Goal: Information Seeking & Learning: Compare options

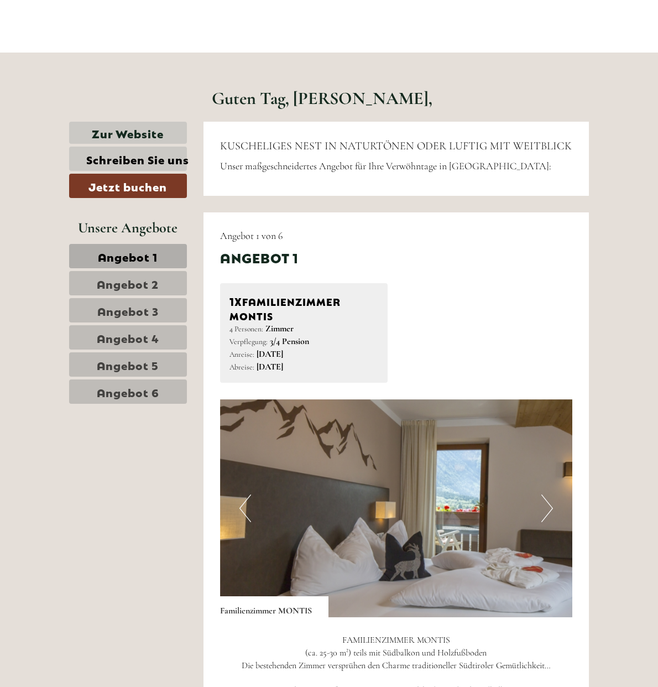
scroll to position [296, 0]
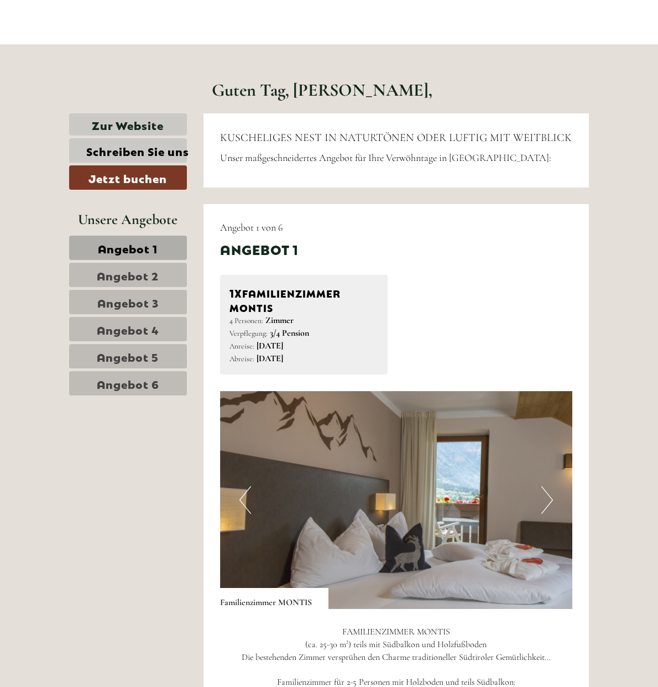
click at [553, 496] on button "Next" at bounding box center [548, 500] width 12 height 28
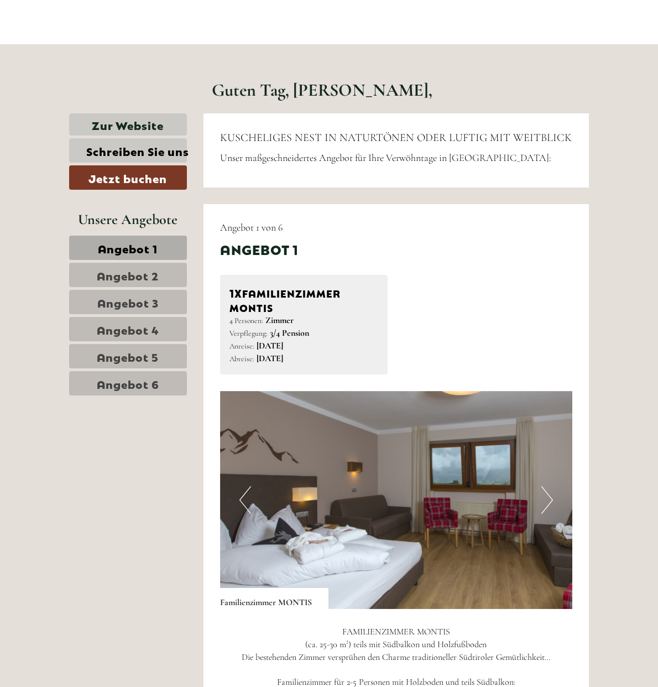
click at [553, 493] on button "Next" at bounding box center [548, 500] width 12 height 28
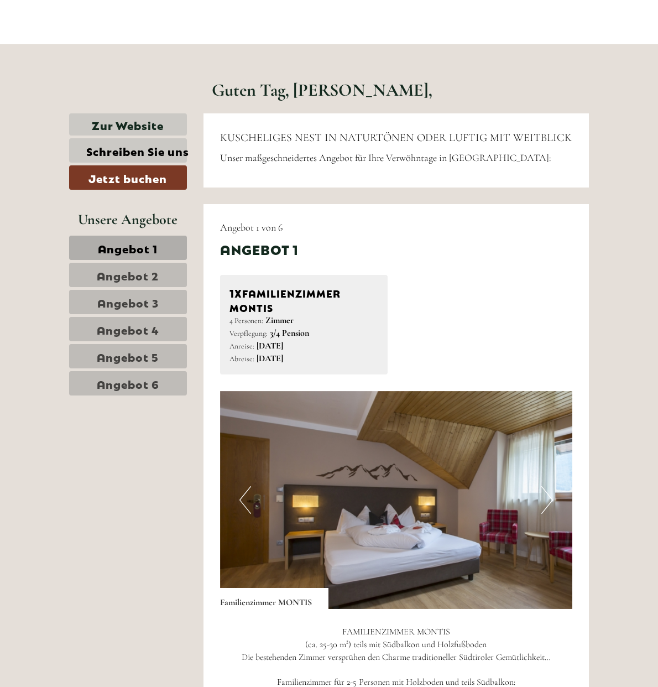
click at [553, 493] on button "Next" at bounding box center [548, 500] width 12 height 28
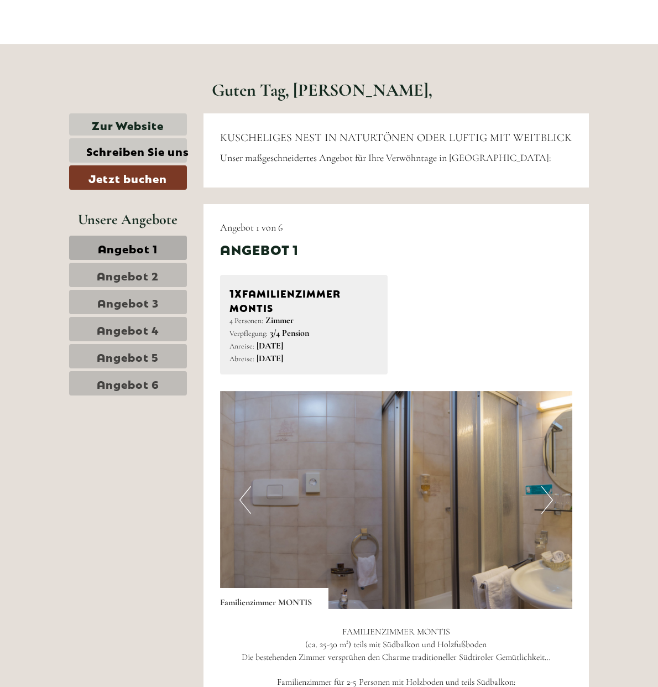
click at [240, 486] on button "Previous" at bounding box center [246, 500] width 12 height 28
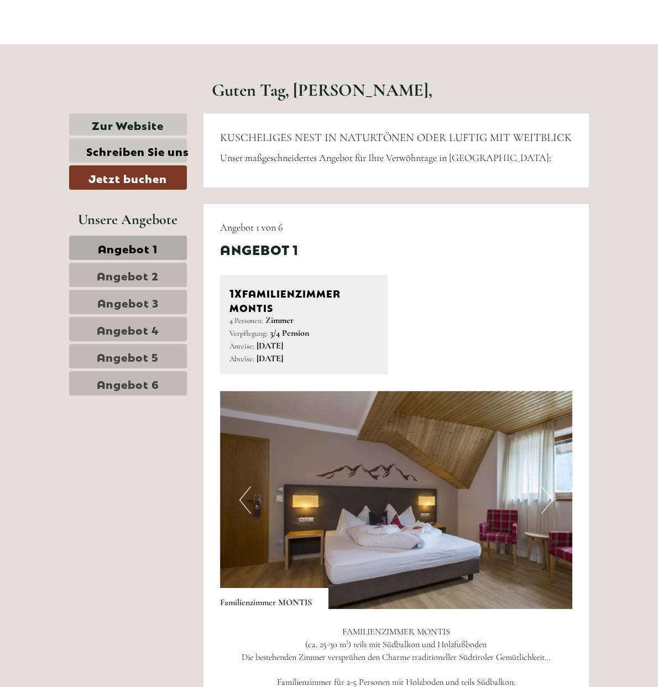
click at [240, 486] on button "Previous" at bounding box center [246, 500] width 12 height 28
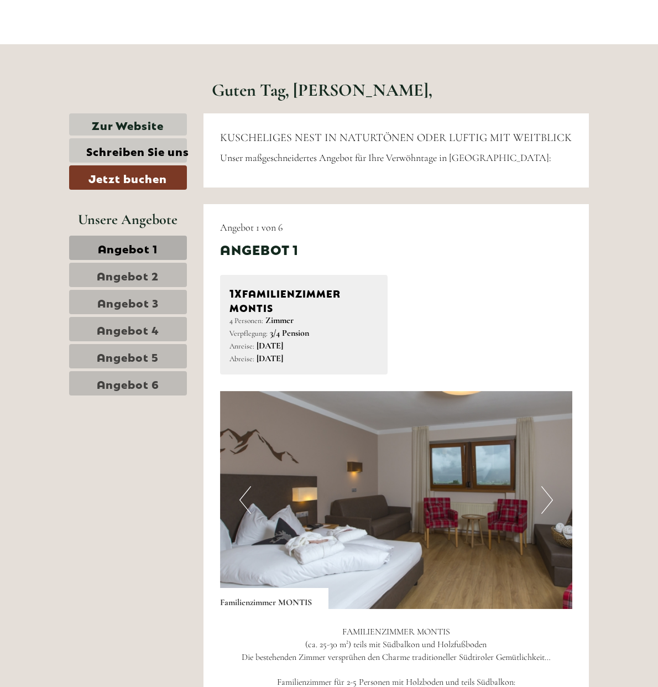
click at [240, 486] on button "Previous" at bounding box center [246, 500] width 12 height 28
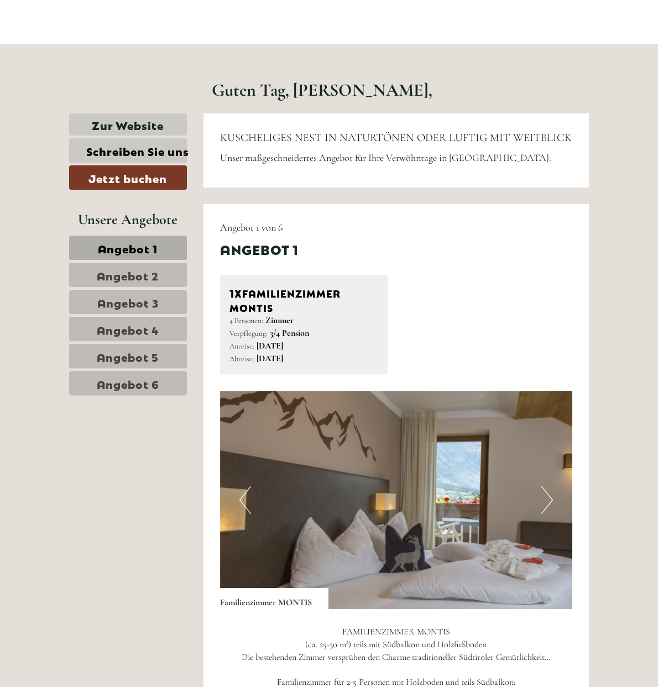
click at [240, 486] on button "Previous" at bounding box center [246, 500] width 12 height 28
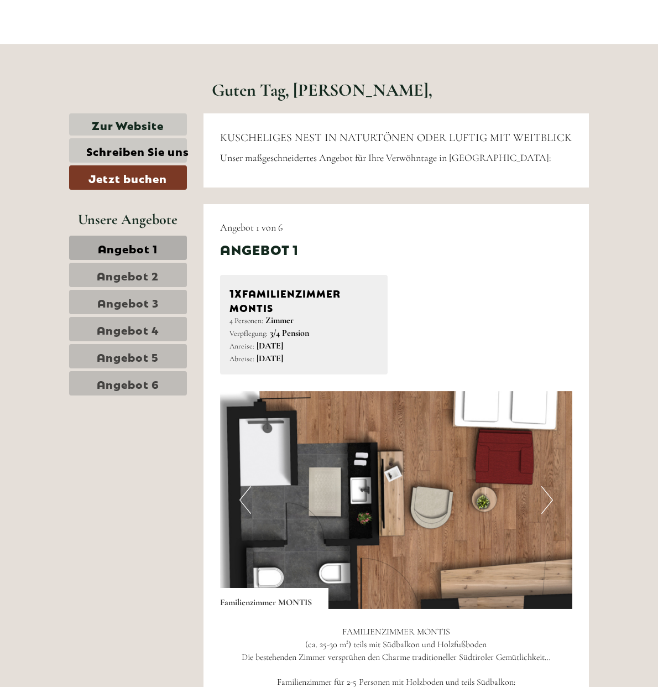
click at [356, 543] on img at bounding box center [438, 500] width 436 height 218
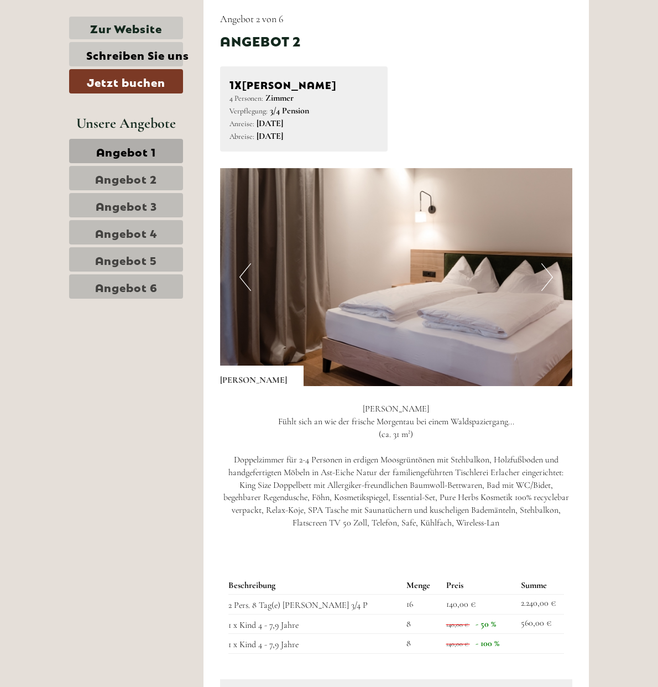
scroll to position [1271, 0]
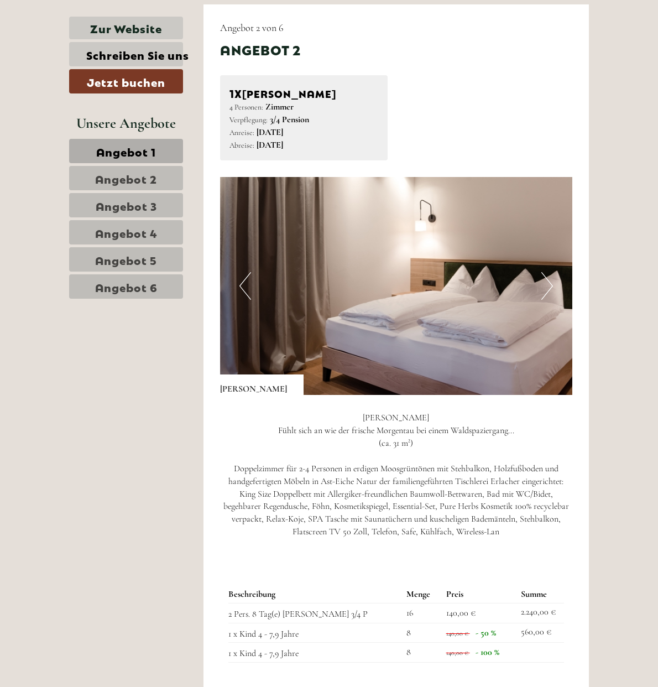
click at [553, 279] on button "Next" at bounding box center [548, 286] width 12 height 28
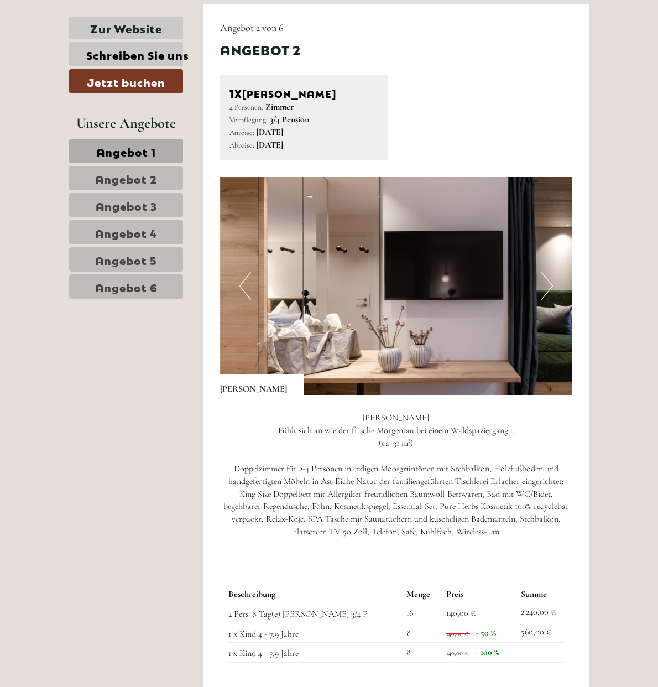
click at [553, 279] on button "Next" at bounding box center [548, 286] width 12 height 28
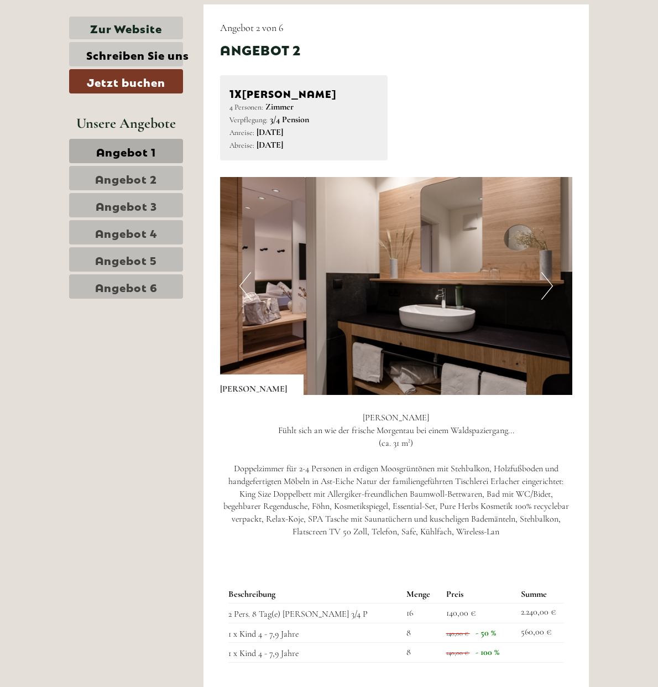
click at [553, 279] on button "Next" at bounding box center [548, 286] width 12 height 28
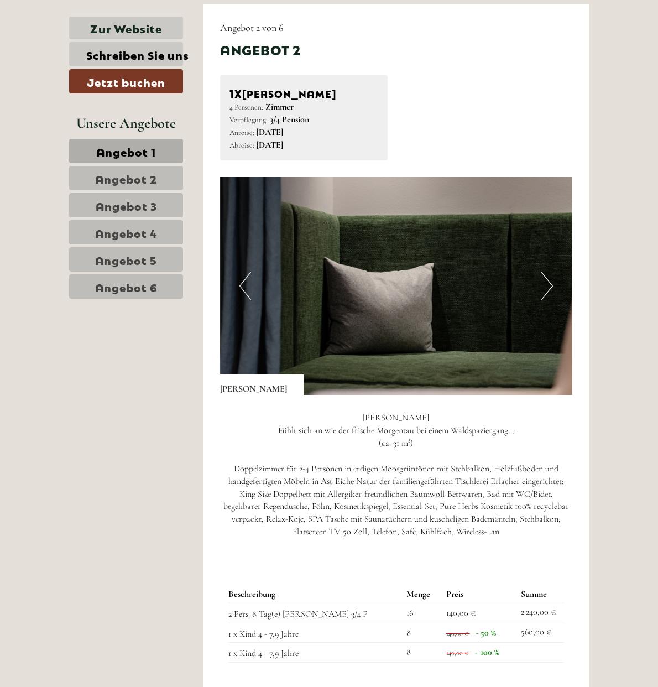
click at [553, 279] on button "Next" at bounding box center [548, 286] width 12 height 28
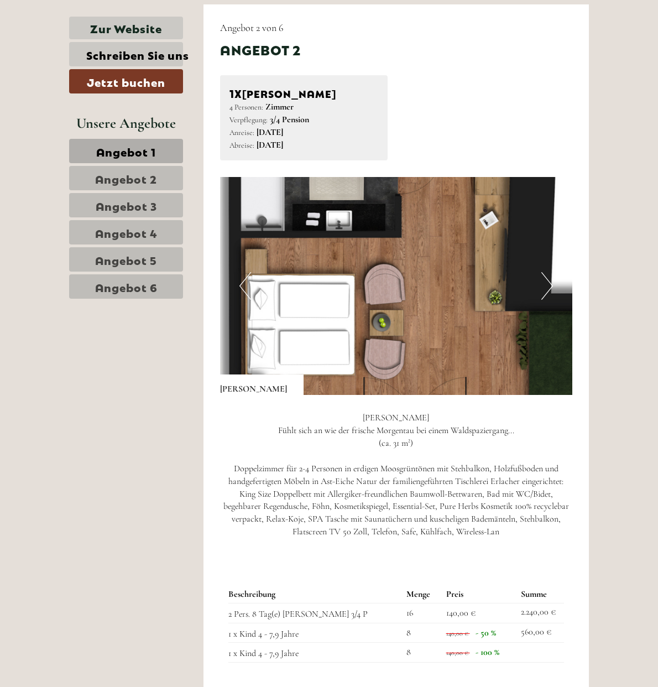
click at [553, 279] on button "Next" at bounding box center [548, 286] width 12 height 28
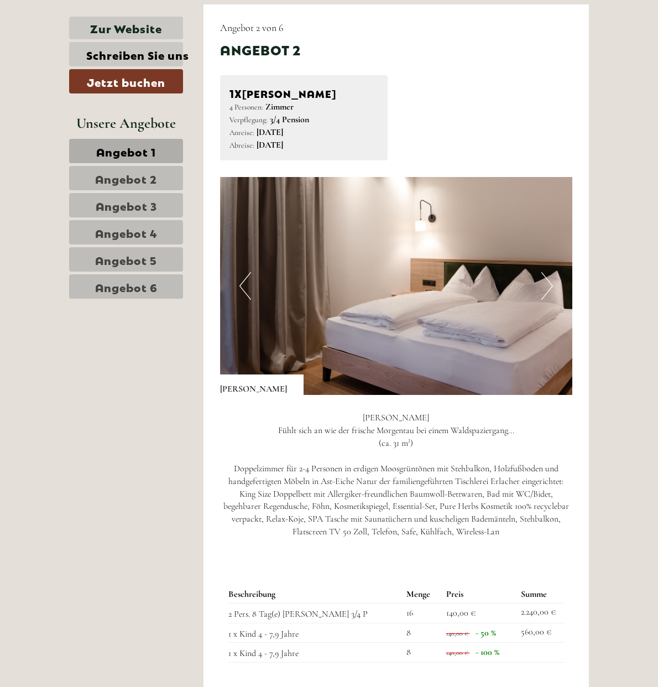
click at [553, 279] on button "Next" at bounding box center [548, 286] width 12 height 28
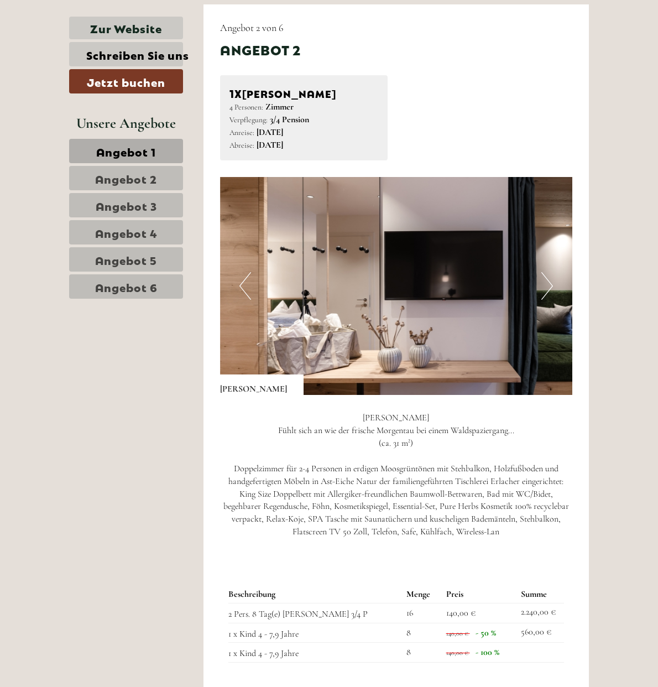
click at [553, 279] on button "Next" at bounding box center [548, 286] width 12 height 28
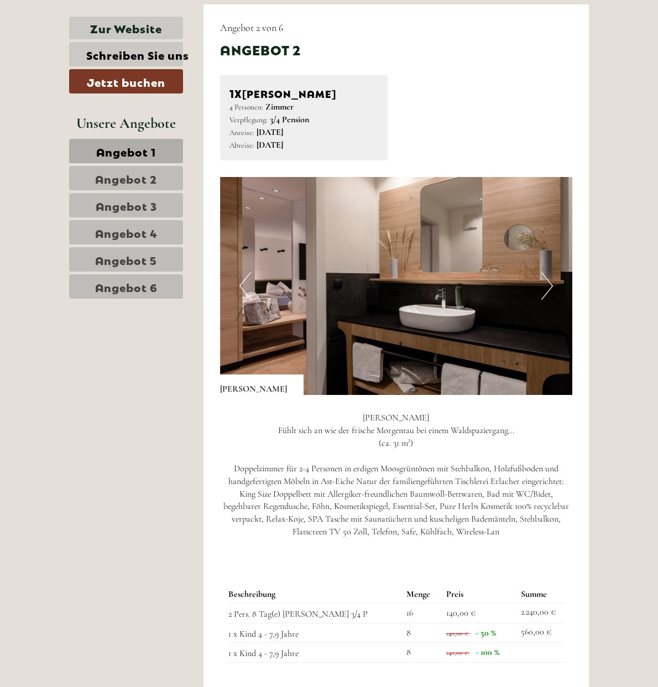
click at [553, 279] on button "Next" at bounding box center [548, 286] width 12 height 28
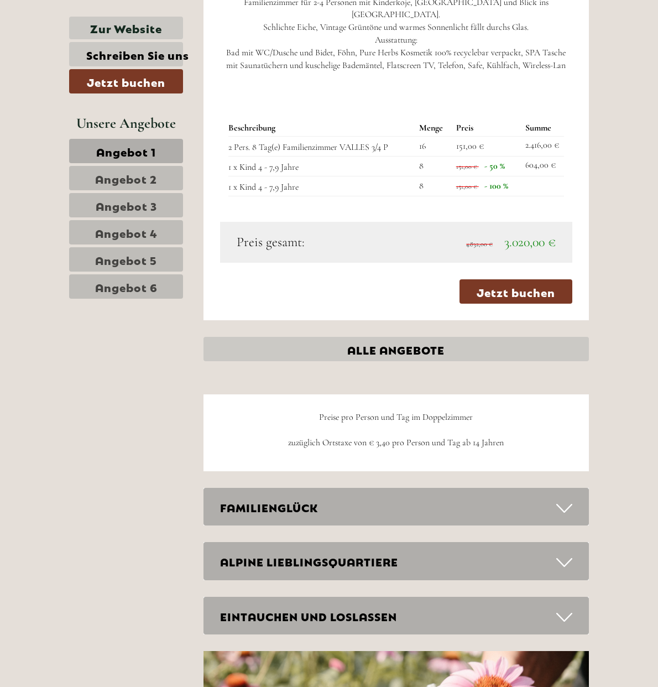
scroll to position [2535, 0]
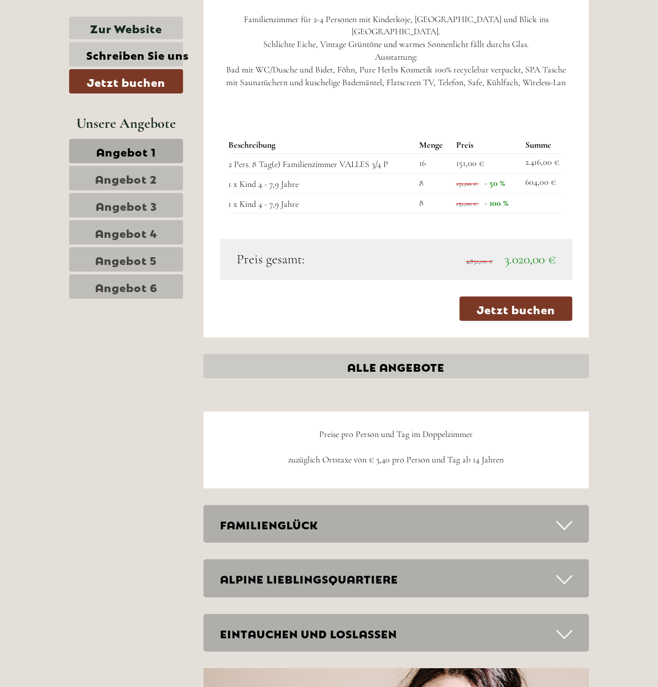
click at [95, 285] on span "Angebot 6" at bounding box center [126, 286] width 63 height 15
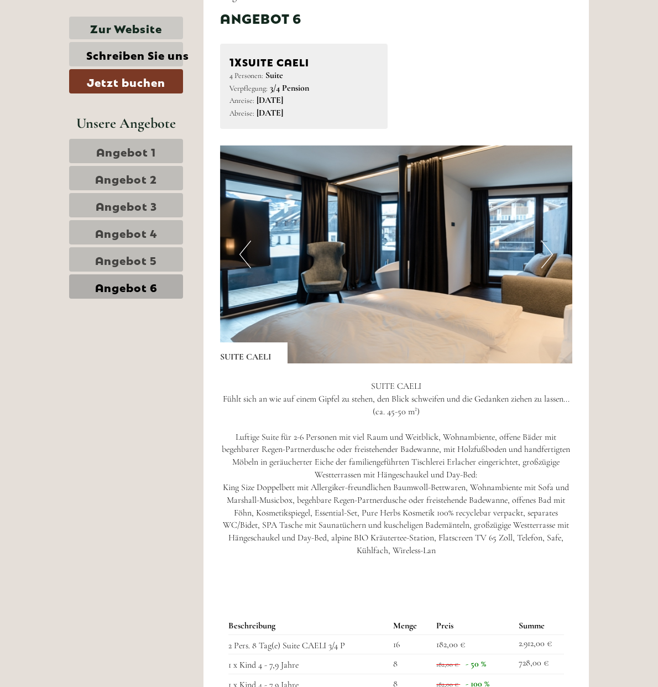
scroll to position [537, 0]
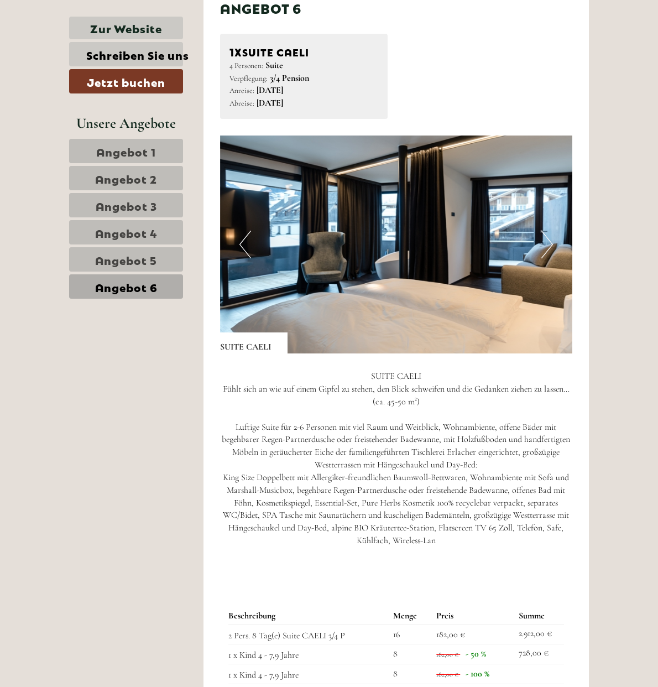
click at [553, 247] on button "Next" at bounding box center [548, 245] width 12 height 28
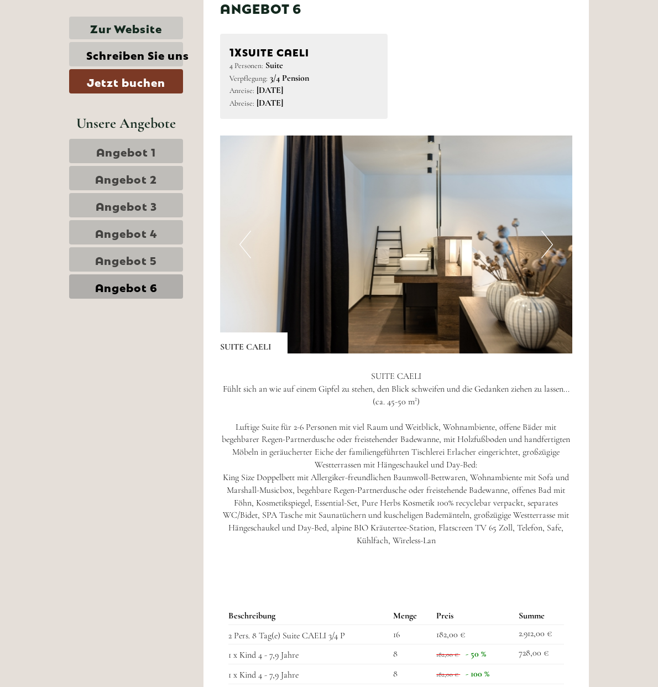
click at [553, 247] on button "Next" at bounding box center [548, 245] width 12 height 28
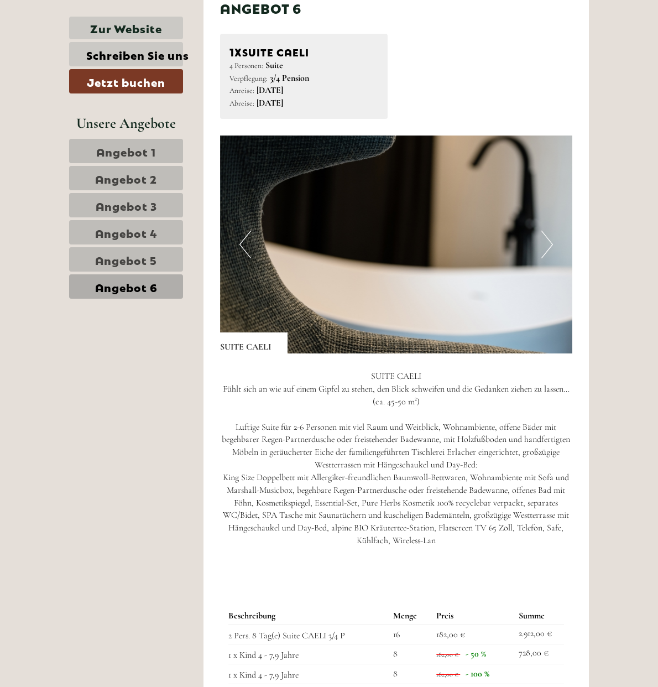
click at [553, 247] on button "Next" at bounding box center [548, 245] width 12 height 28
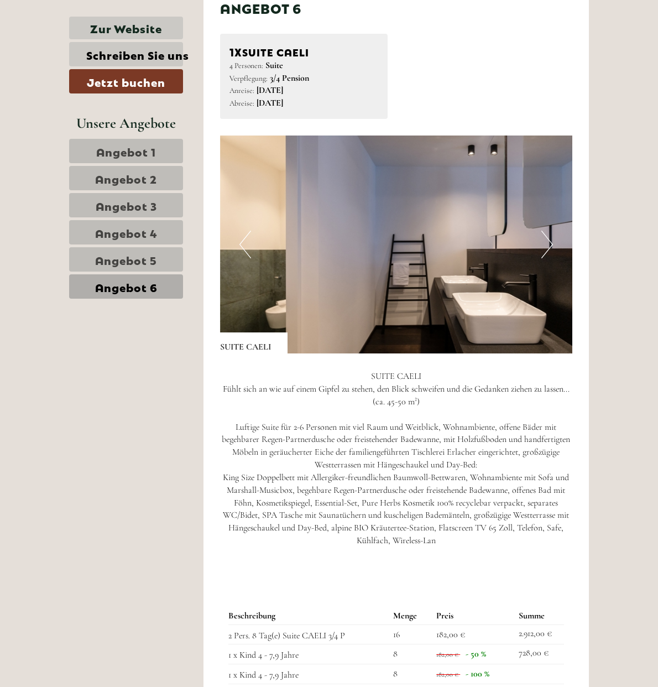
click at [553, 247] on button "Next" at bounding box center [548, 245] width 12 height 28
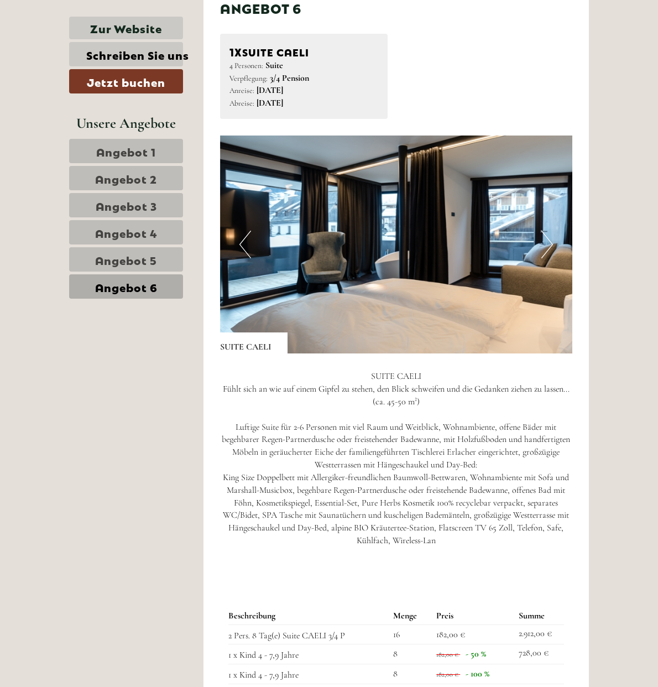
click at [553, 247] on button "Next" at bounding box center [548, 245] width 12 height 28
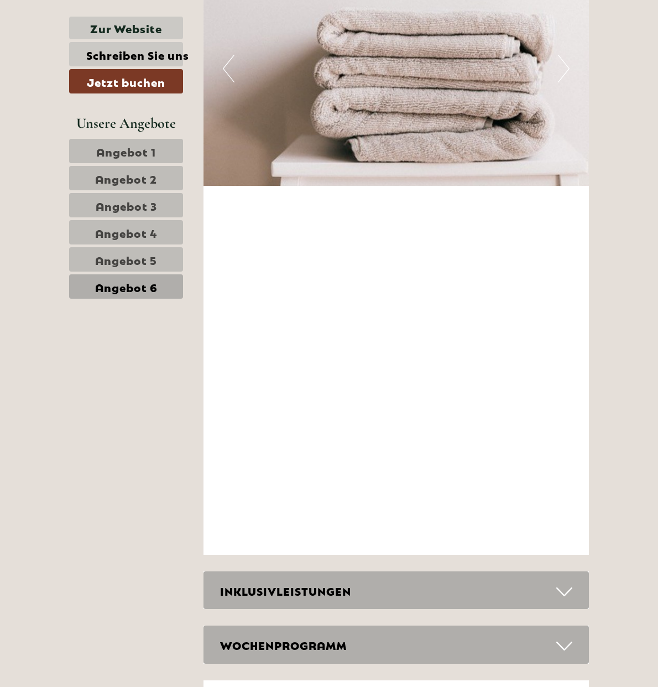
scroll to position [1728, 0]
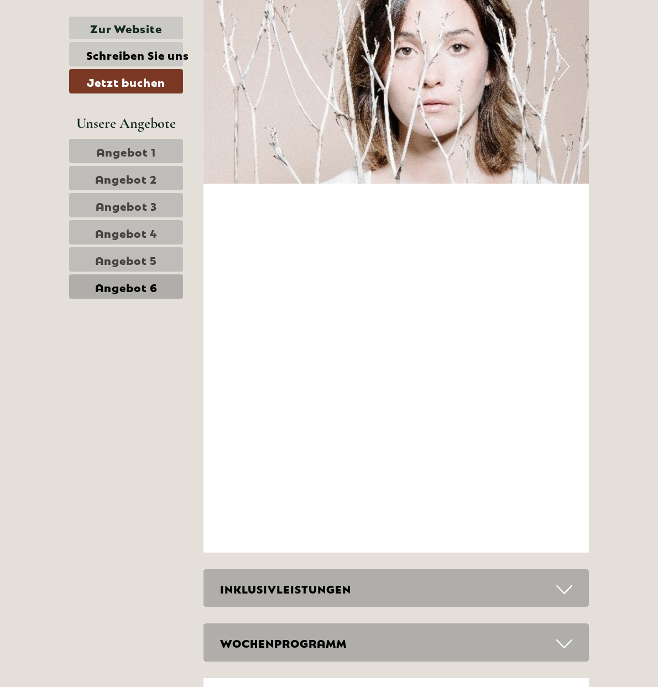
click at [564, 569] on div "INKLUSIVLEISTUNGEN" at bounding box center [397, 588] width 386 height 38
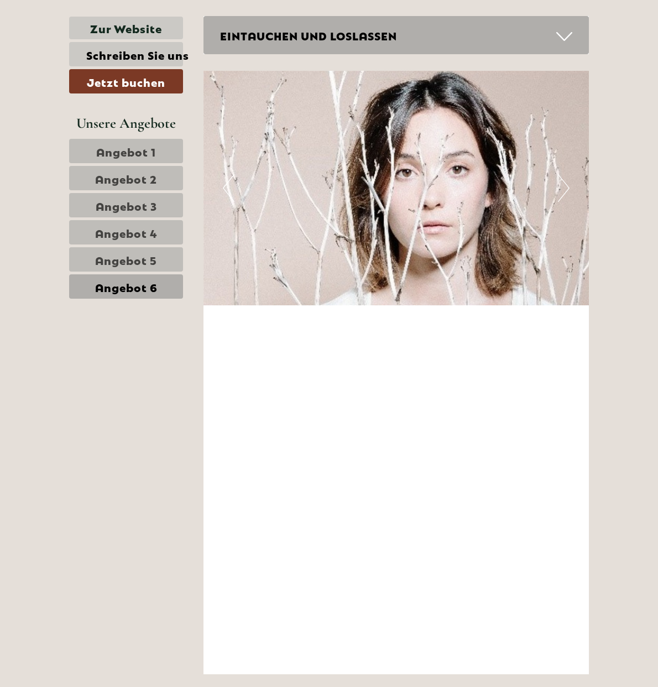
scroll to position [1591, 0]
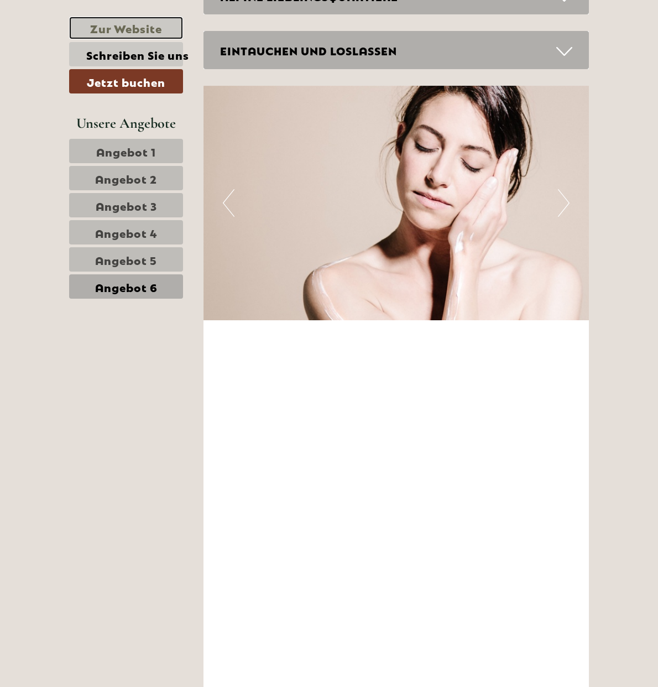
click at [87, 24] on link "Zur Website" at bounding box center [126, 28] width 114 height 23
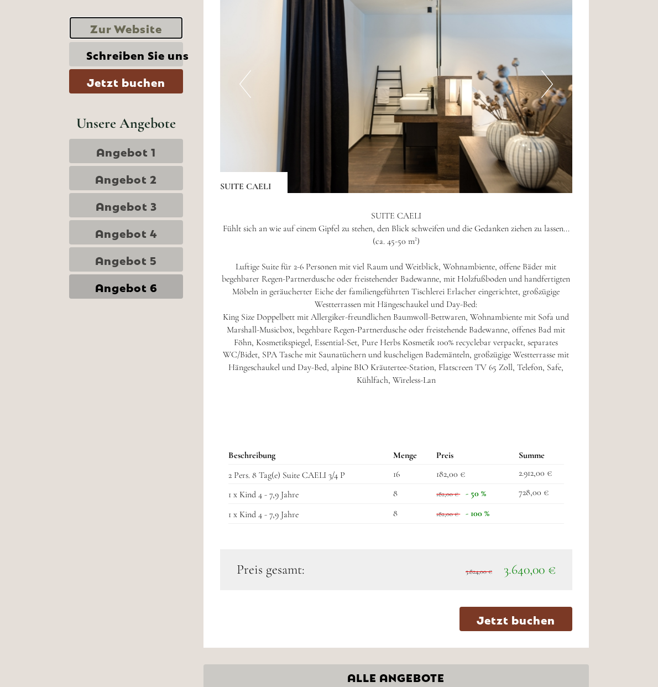
scroll to position [696, 0]
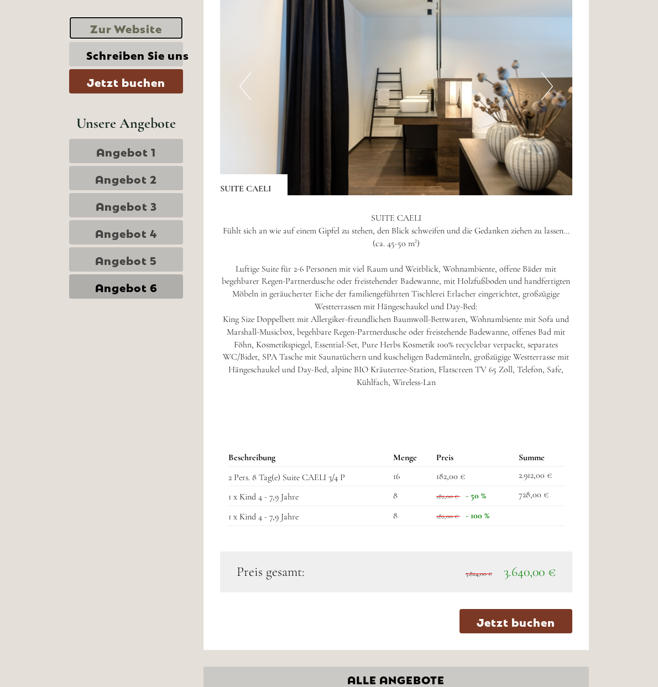
click at [75, 30] on link "Zur Website" at bounding box center [126, 28] width 114 height 23
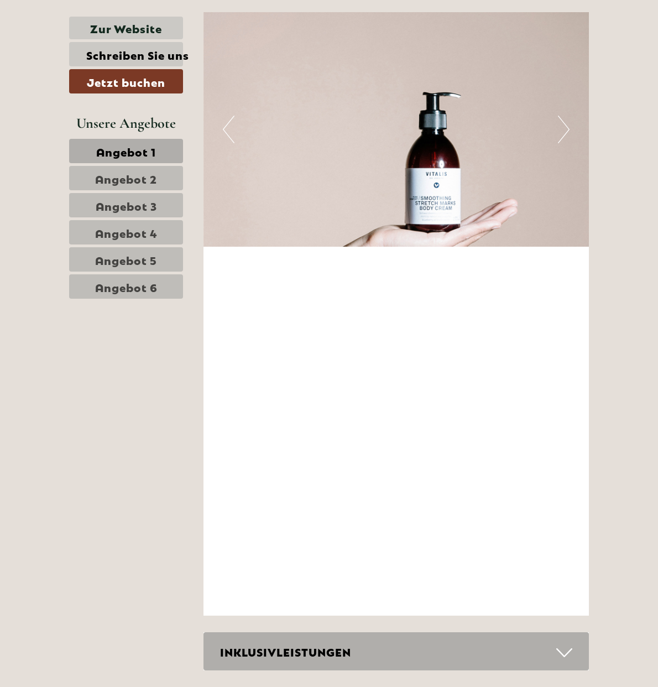
scroll to position [3196, 0]
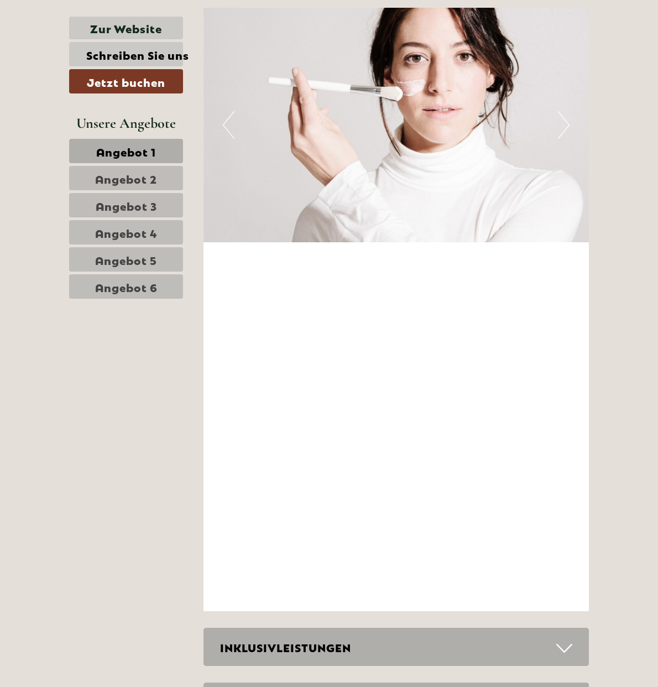
click at [486, 628] on div "INKLUSIVLEISTUNGEN" at bounding box center [397, 647] width 386 height 38
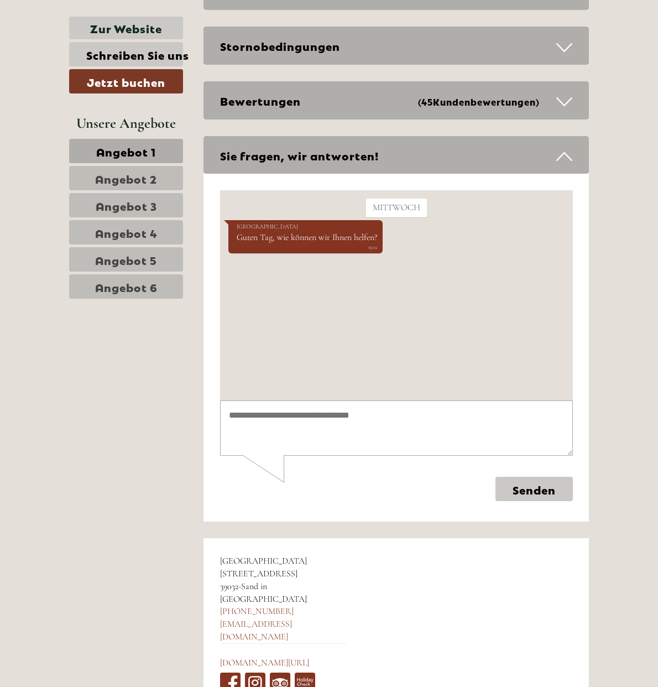
scroll to position [4837, 0]
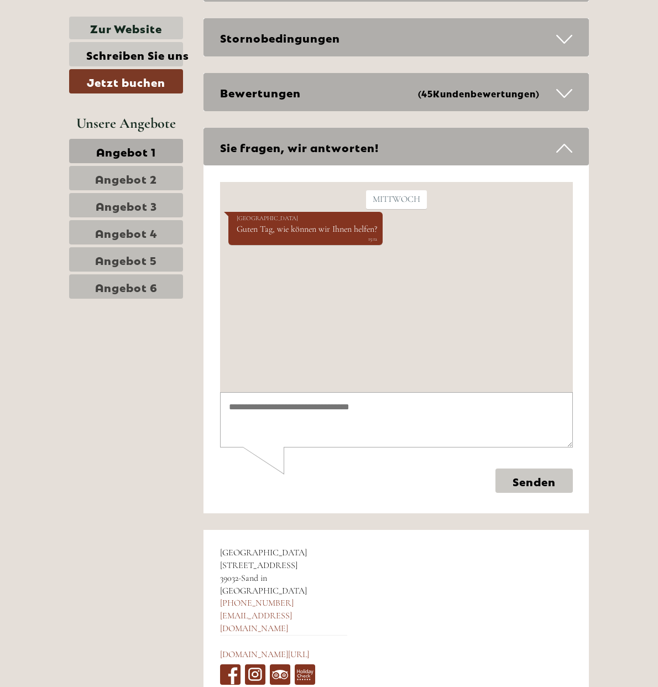
click at [95, 281] on span "Angebot 6" at bounding box center [126, 286] width 63 height 15
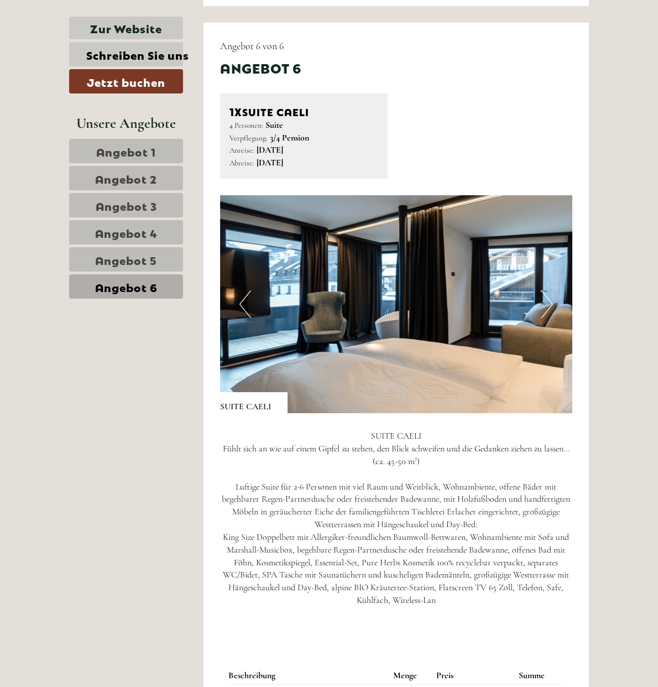
scroll to position [475, 0]
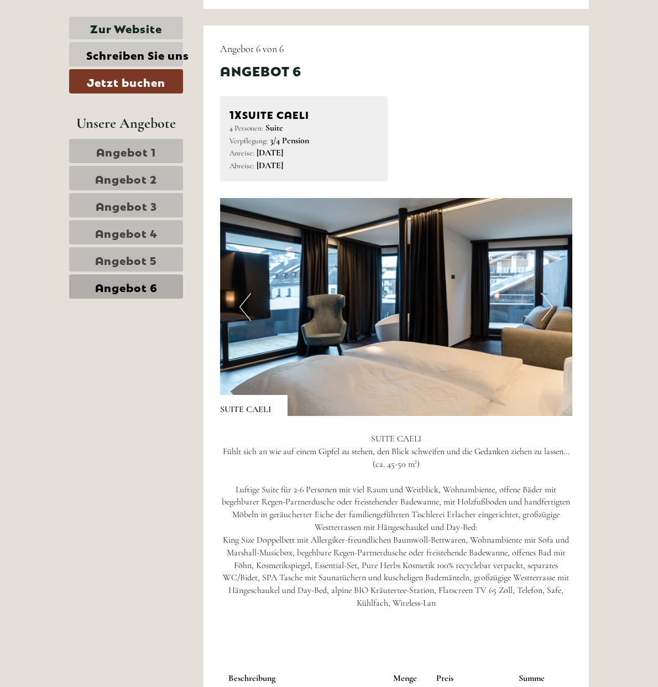
click at [108, 258] on link "Angebot 5" at bounding box center [126, 259] width 114 height 24
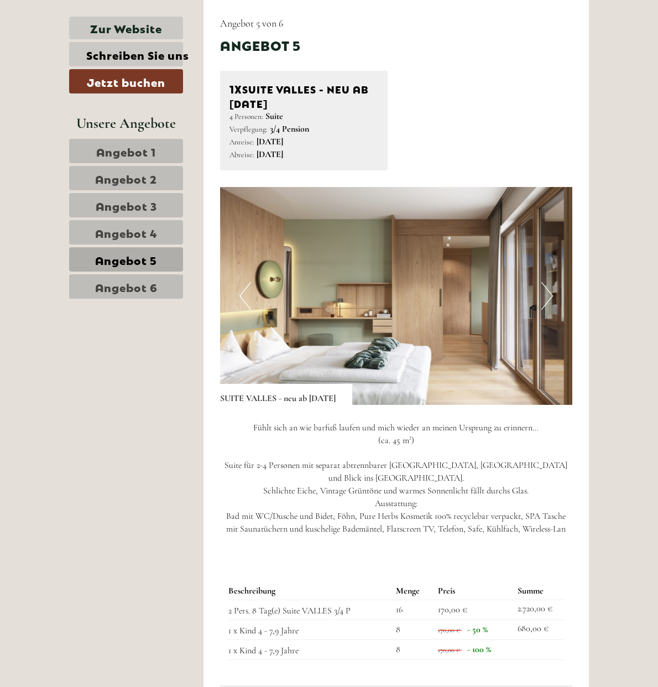
click at [553, 298] on button "Next" at bounding box center [548, 296] width 12 height 28
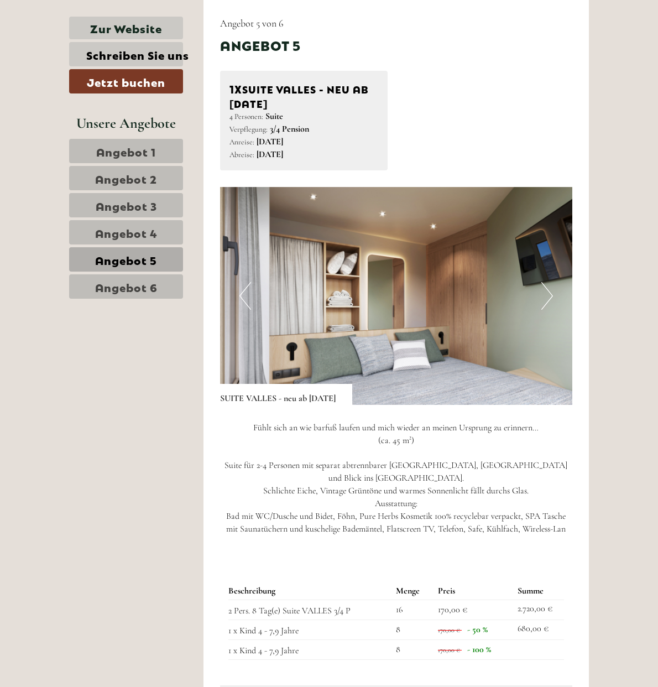
click at [553, 298] on button "Next" at bounding box center [548, 296] width 12 height 28
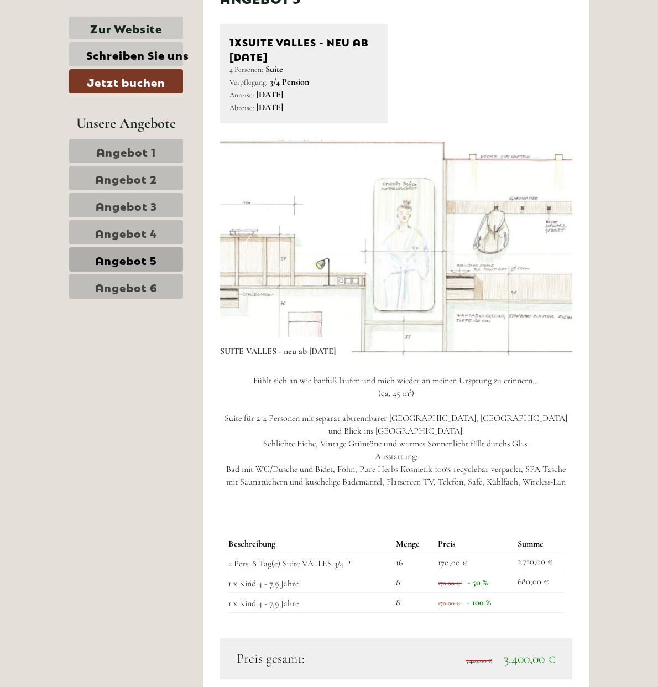
scroll to position [544, 0]
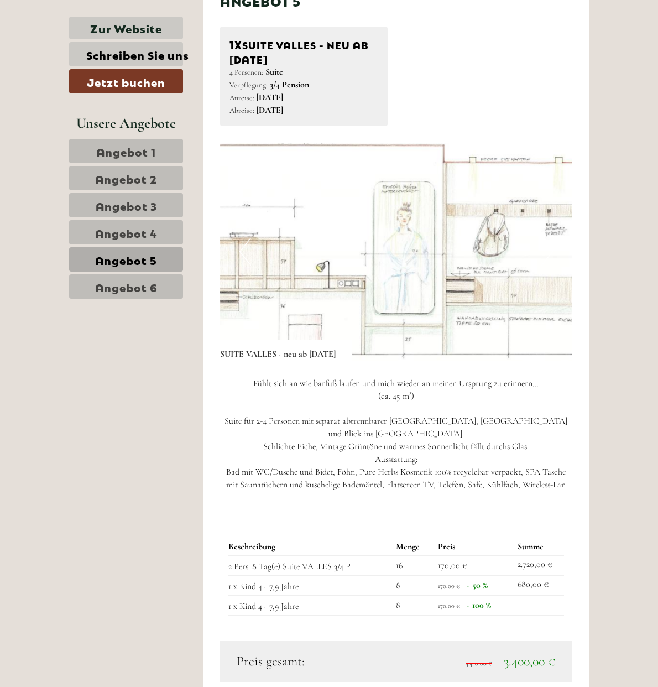
click at [592, 266] on img at bounding box center [438, 252] width 436 height 218
click at [103, 227] on link "Angebot 4" at bounding box center [126, 232] width 114 height 24
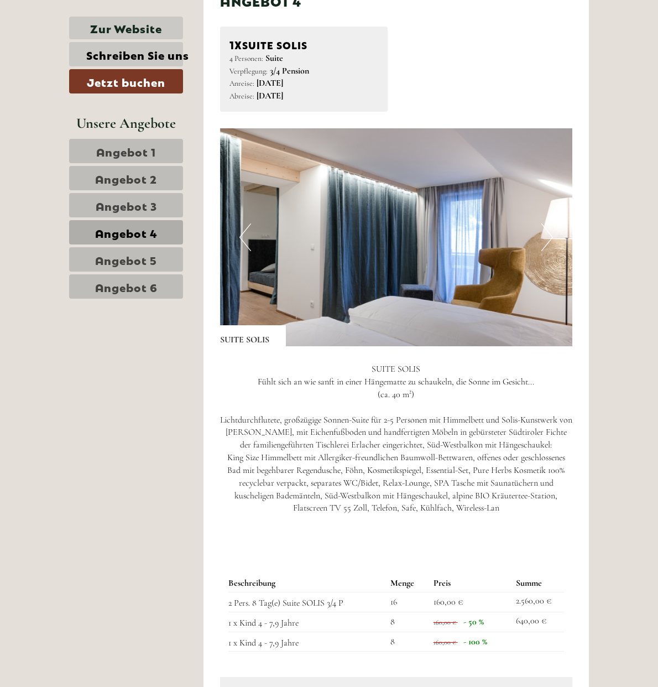
scroll to position [500, 0]
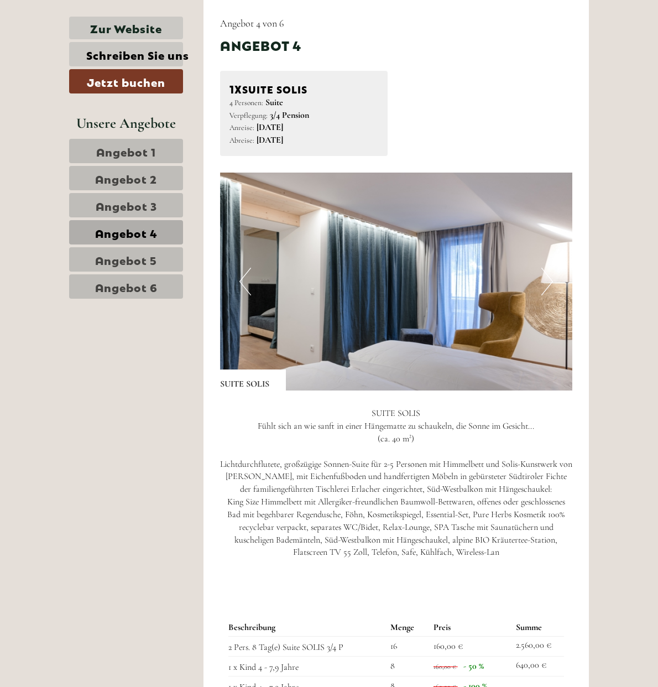
click at [553, 287] on button "Next" at bounding box center [548, 282] width 12 height 28
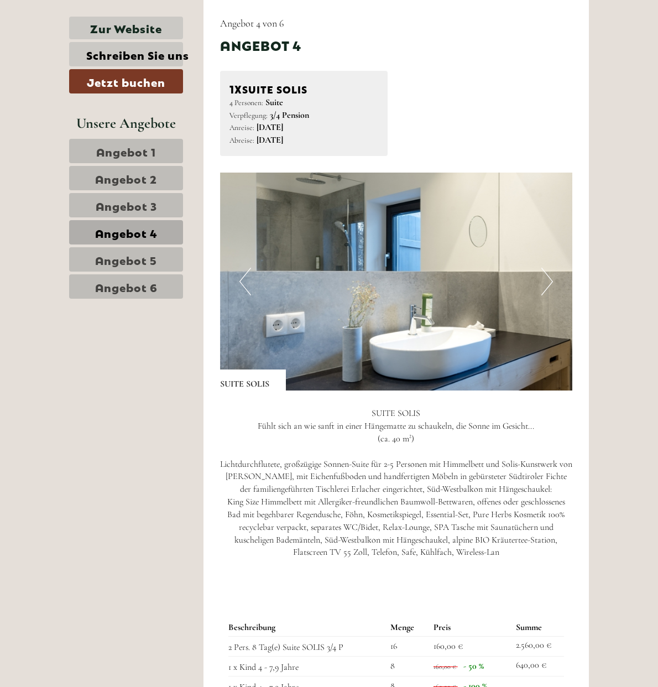
click at [553, 287] on button "Next" at bounding box center [548, 282] width 12 height 28
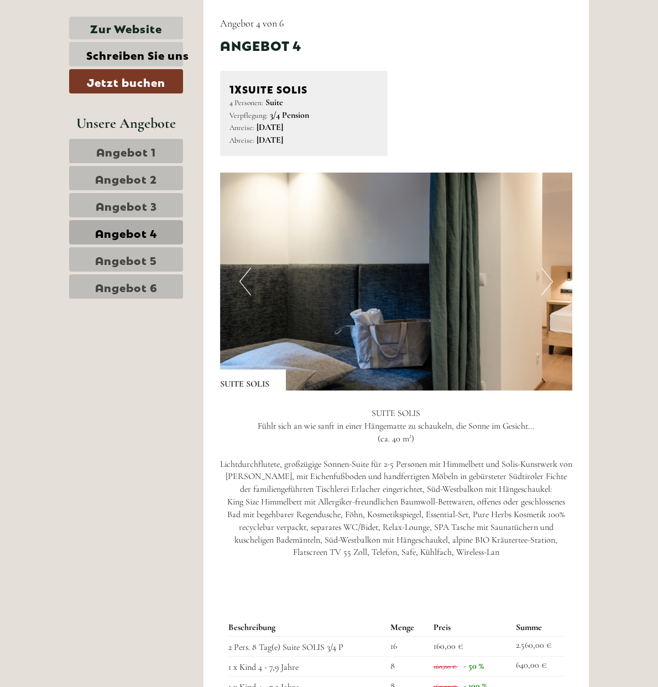
click at [553, 287] on button "Next" at bounding box center [548, 282] width 12 height 28
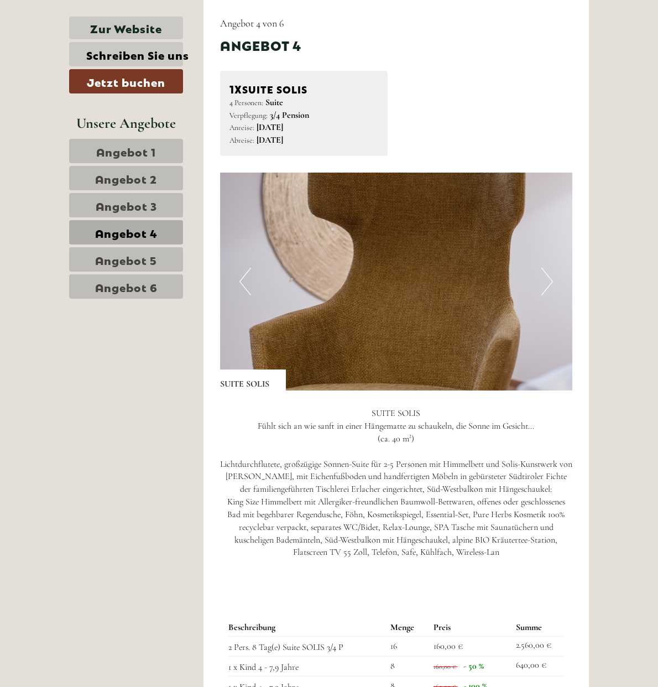
click at [553, 287] on button "Next" at bounding box center [548, 282] width 12 height 28
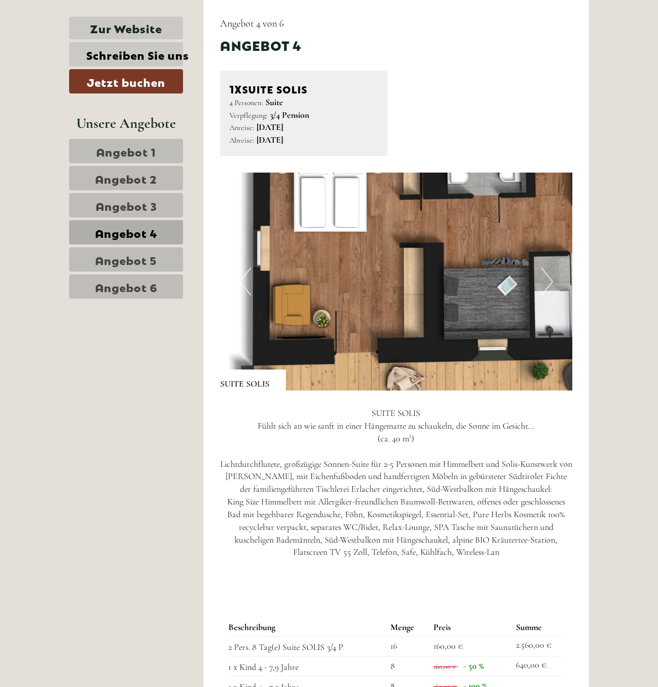
click at [553, 287] on button "Next" at bounding box center [548, 282] width 12 height 28
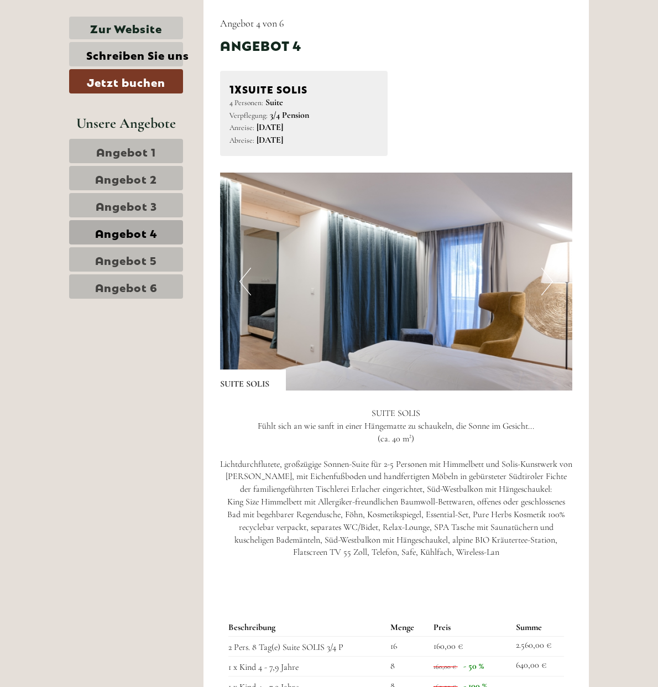
click at [553, 287] on button "Next" at bounding box center [548, 282] width 12 height 28
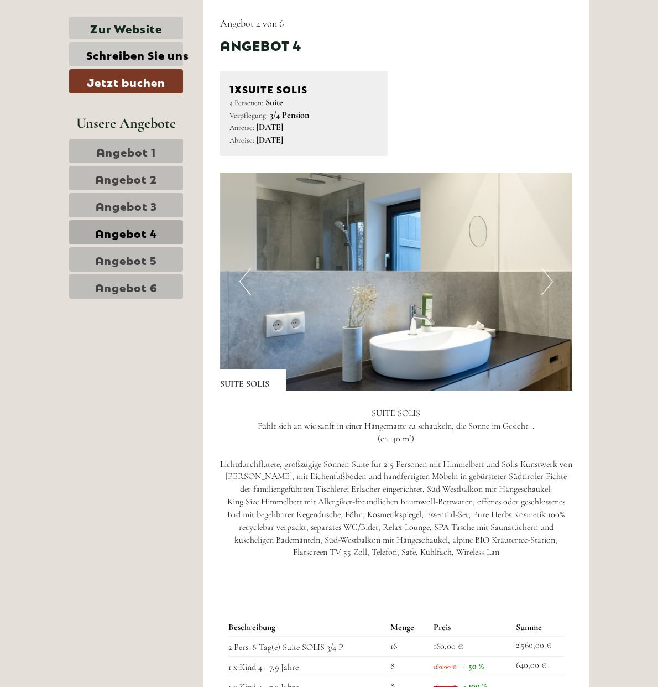
click at [95, 256] on span "Angebot 5" at bounding box center [126, 259] width 62 height 15
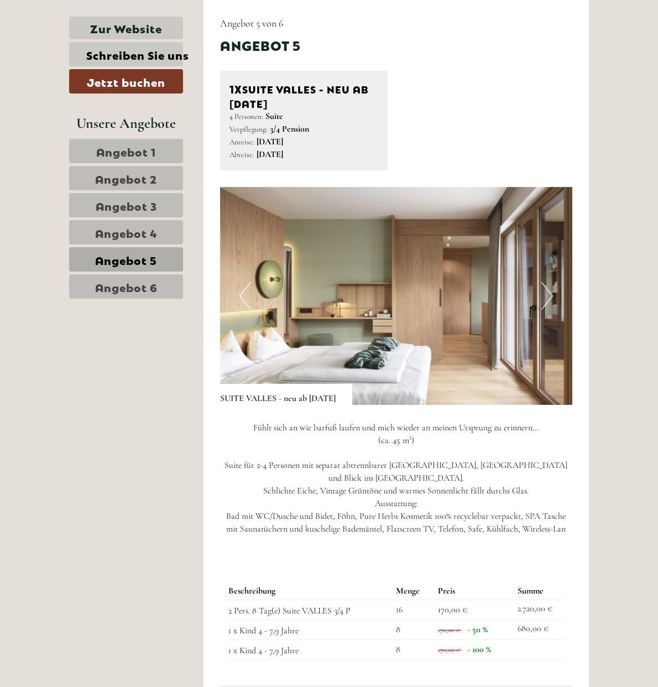
click at [352, 271] on img at bounding box center [438, 296] width 436 height 218
click at [502, 378] on img at bounding box center [438, 296] width 436 height 218
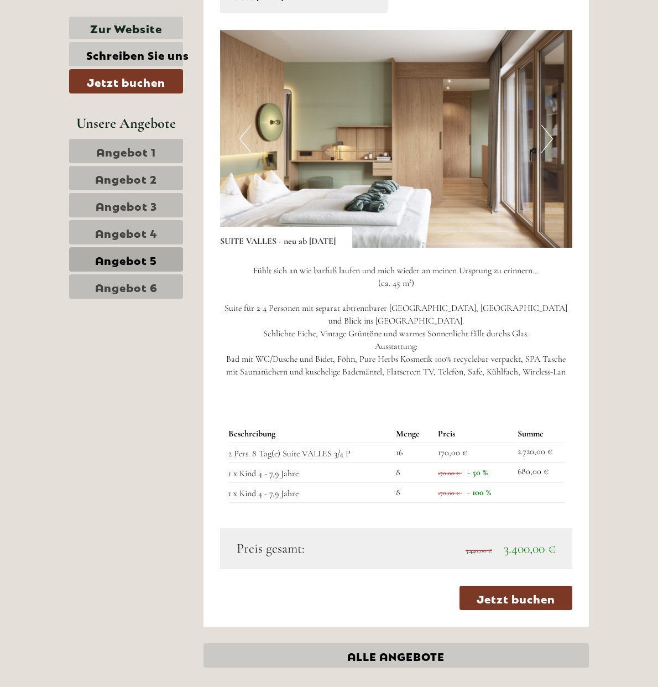
scroll to position [660, 0]
